Goal: Transaction & Acquisition: Purchase product/service

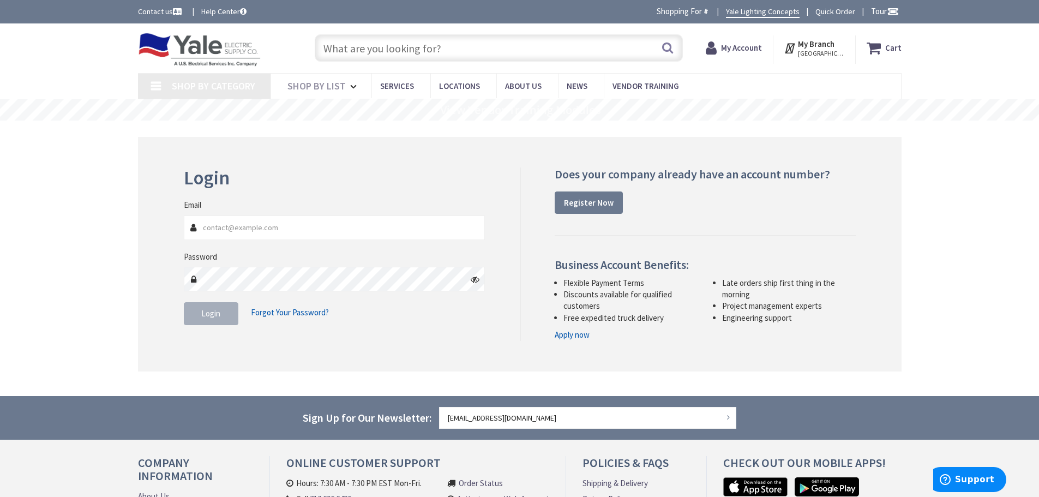
type input "[EMAIL_ADDRESS][DOMAIN_NAME]"
click at [215, 316] on span "Login" at bounding box center [210, 313] width 19 height 10
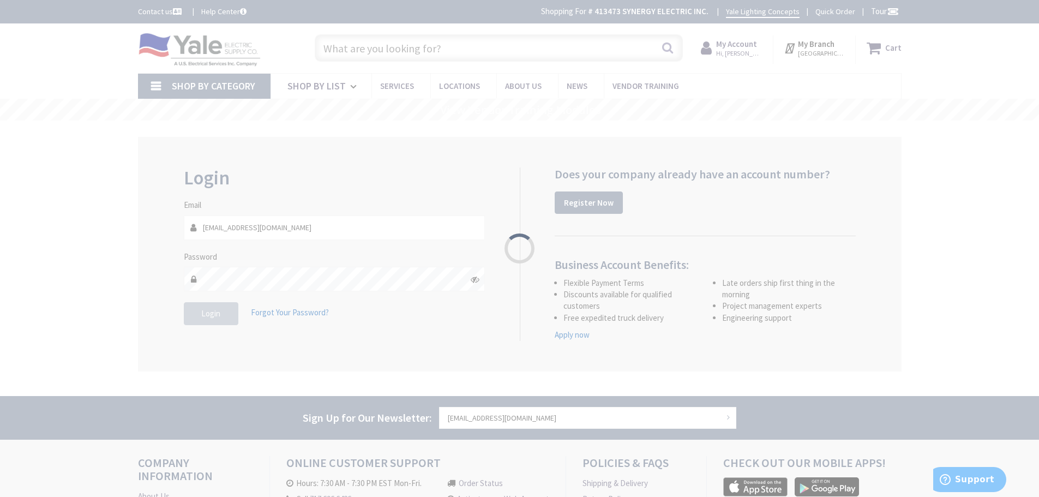
type input "[GEOGRAPHIC_DATA], [GEOGRAPHIC_DATA]"
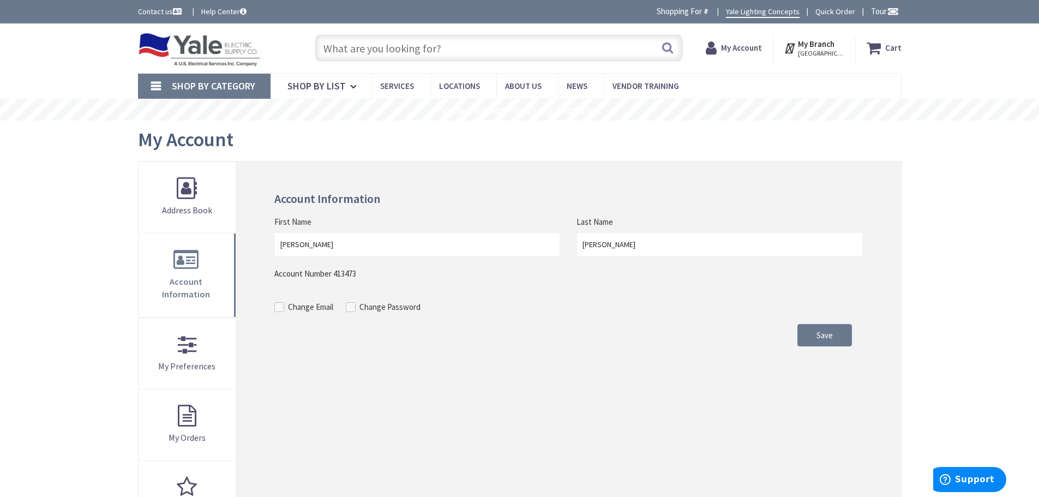
click at [372, 45] on input "text" at bounding box center [499, 47] width 368 height 27
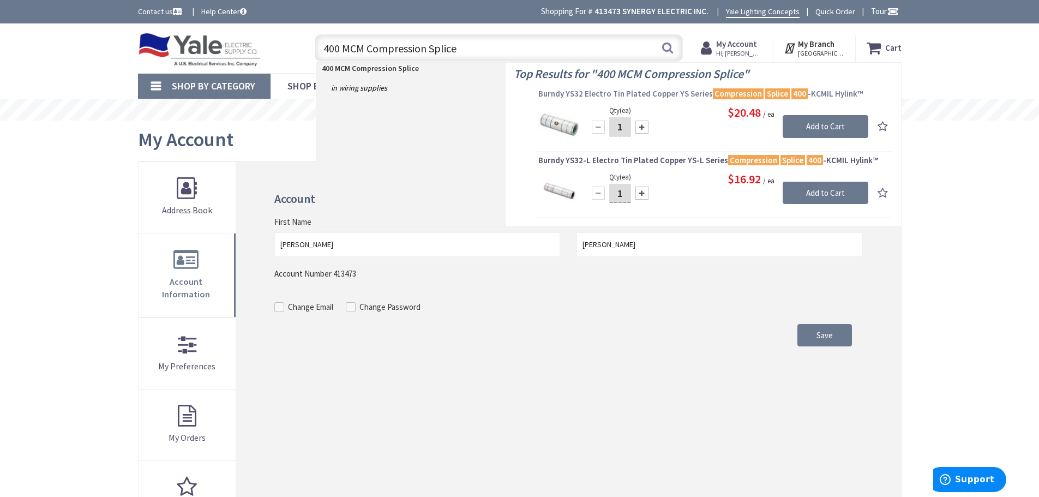
type input "400 MCM Compression Splice"
click at [685, 98] on span "Burndy YS32 Electro Tin Plated Copper YS Series Compression Splice 400 -KCMIL H…" at bounding box center [714, 93] width 352 height 11
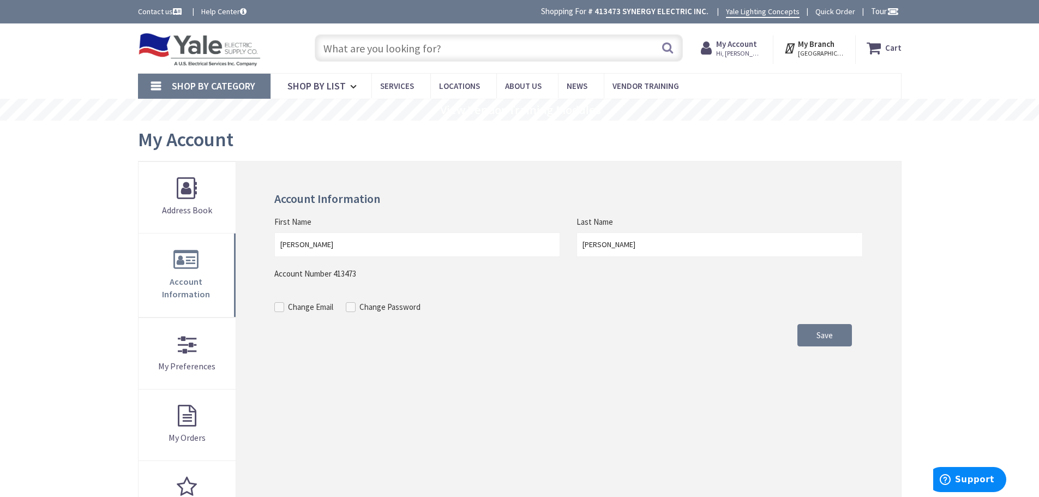
click at [500, 55] on input "text" at bounding box center [499, 47] width 368 height 27
click at [489, 54] on input "text" at bounding box center [499, 47] width 368 height 27
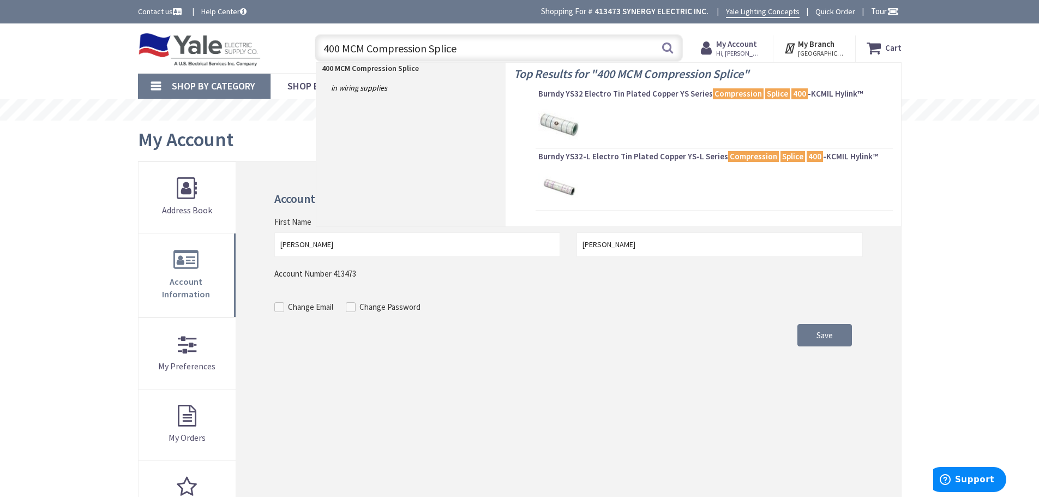
type input "400 MCM Compression Splice"
click at [697, 184] on div at bounding box center [714, 187] width 352 height 41
click at [694, 154] on div "Top Results for " 400 MCM Compression Splice " Burndy YS32 Electro Tin Plated C…" at bounding box center [702, 145] width 395 height 164
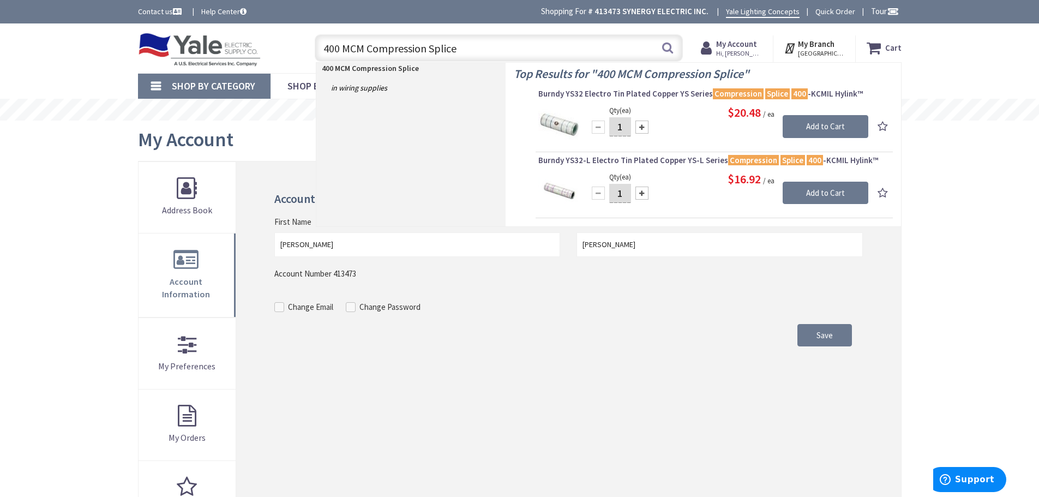
click at [623, 159] on span "Burndy YS32-L Electro Tin Plated Copper YS-L Series Compression Splice 400 -KCM…" at bounding box center [714, 160] width 352 height 11
